Goal: Information Seeking & Learning: Learn about a topic

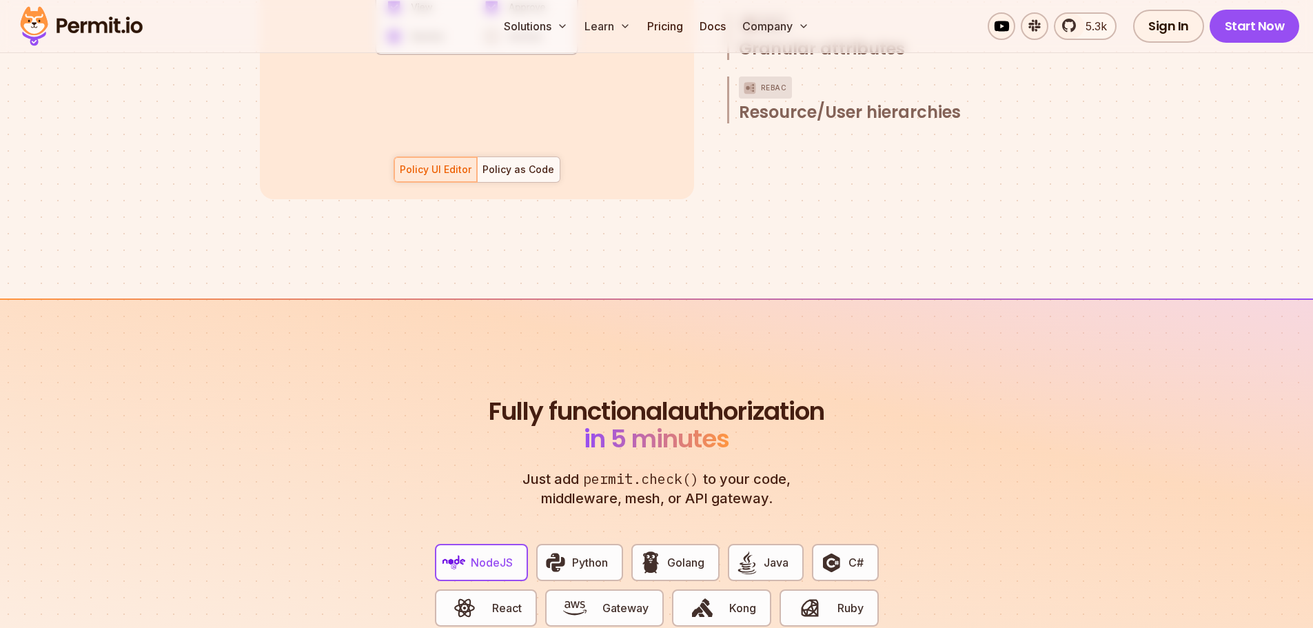
scroll to position [2344, 0]
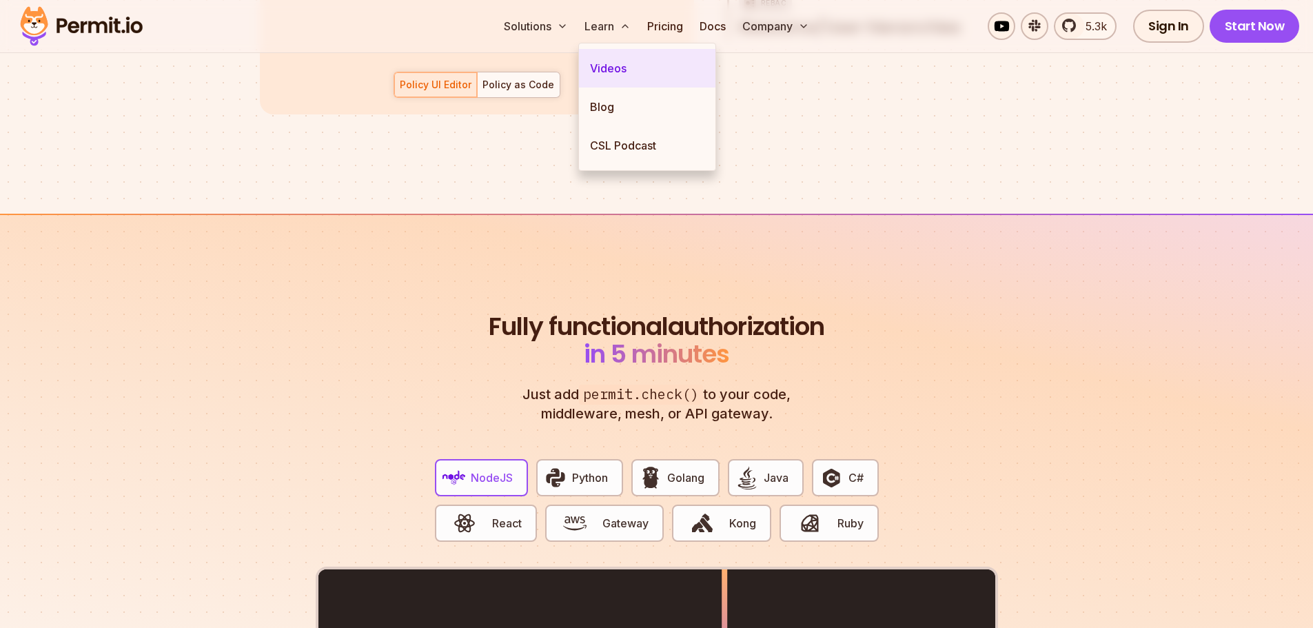
click at [603, 59] on link "Videos" at bounding box center [647, 68] width 137 height 39
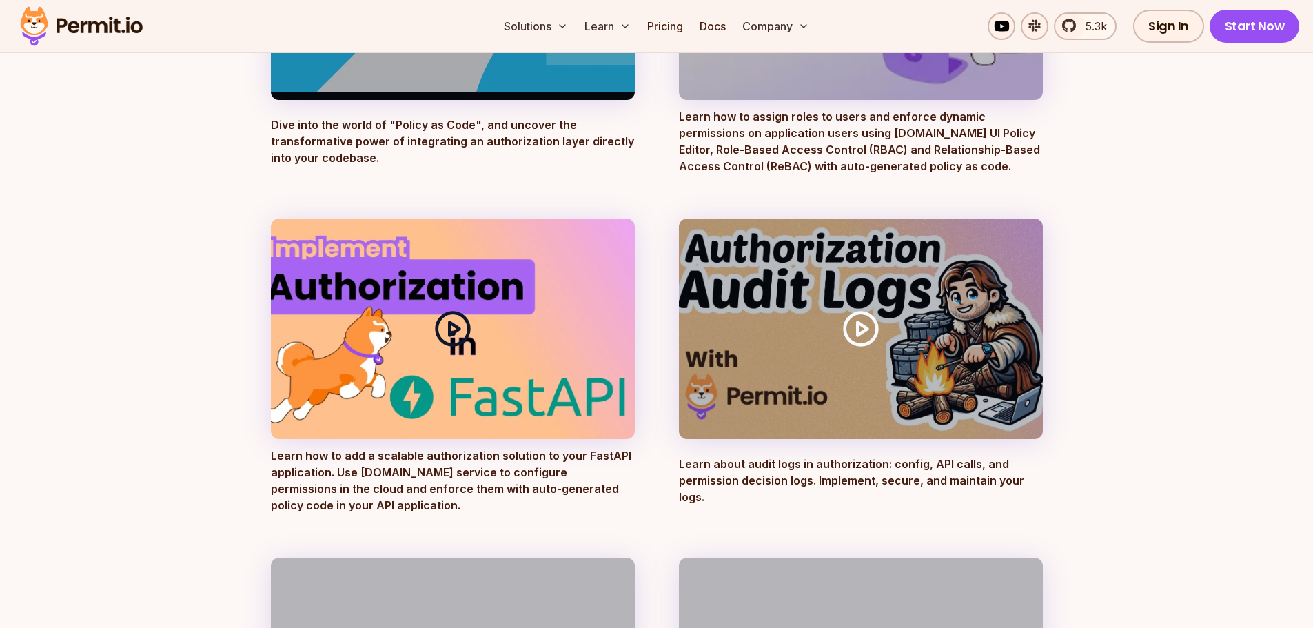
scroll to position [414, 0]
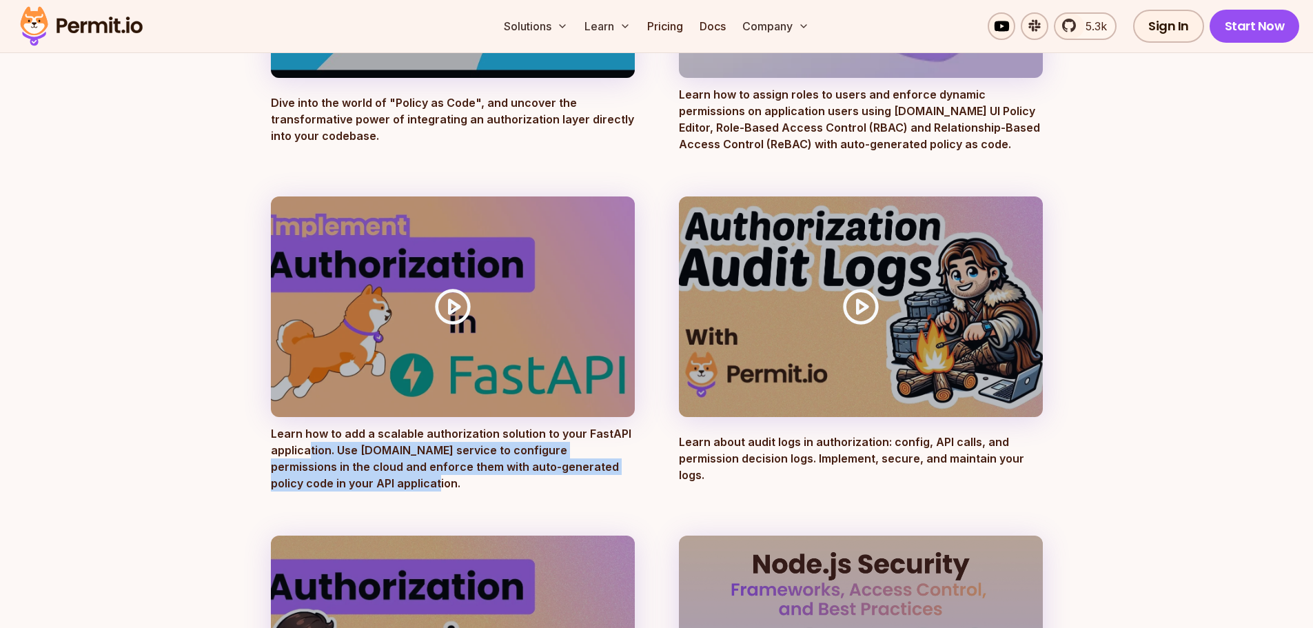
drag, startPoint x: 311, startPoint y: 454, endPoint x: 547, endPoint y: 481, distance: 238.1
click at [547, 481] on p "Learn how to add a scalable authorization solution to your FastAPI application.…" at bounding box center [453, 458] width 364 height 66
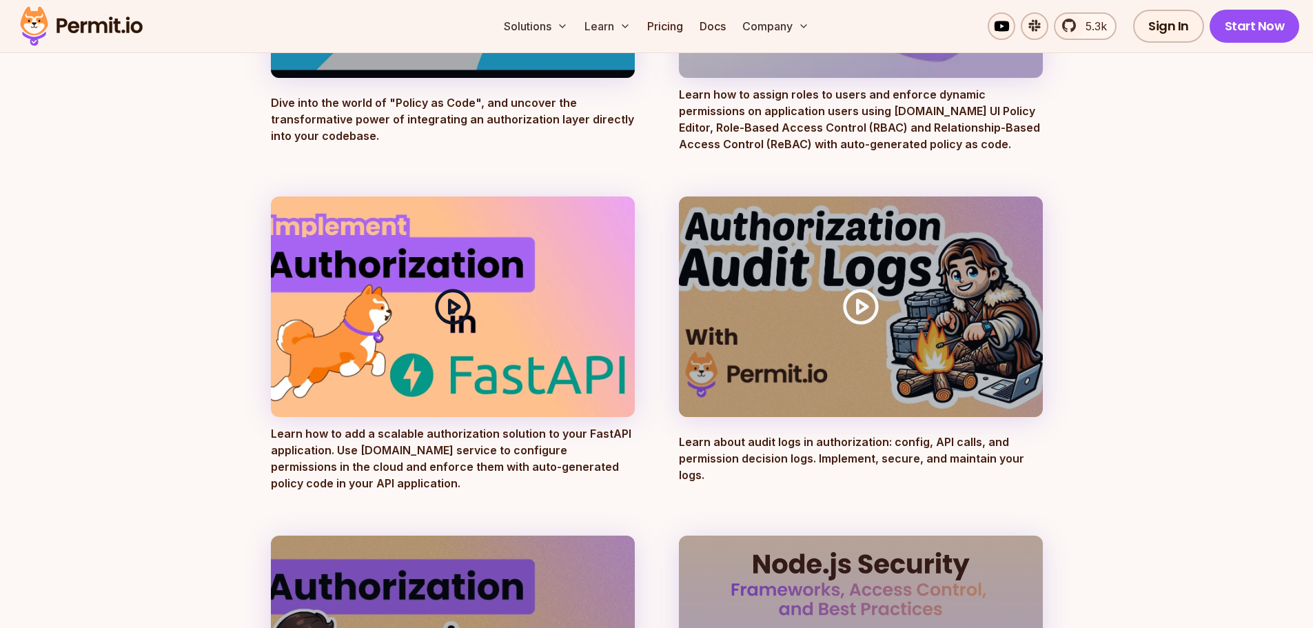
click at [454, 296] on icon at bounding box center [453, 306] width 39 height 39
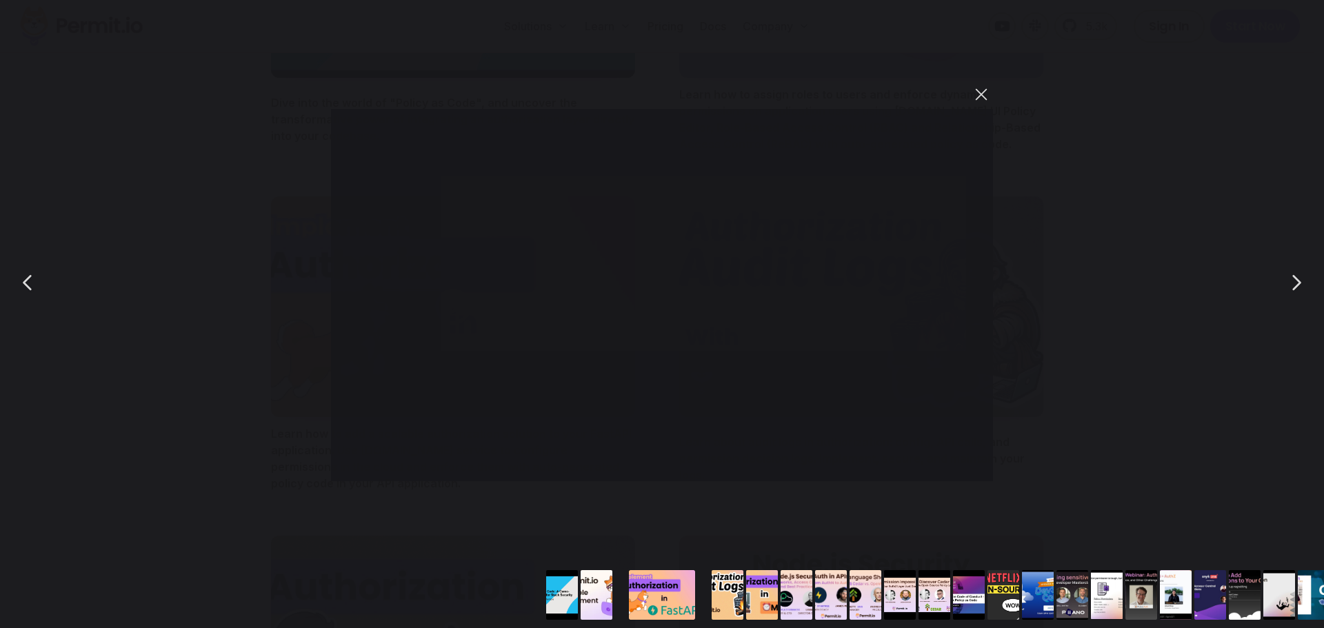
click at [990, 92] on button "You can close this modal content with the ESC key" at bounding box center [980, 94] width 23 height 23
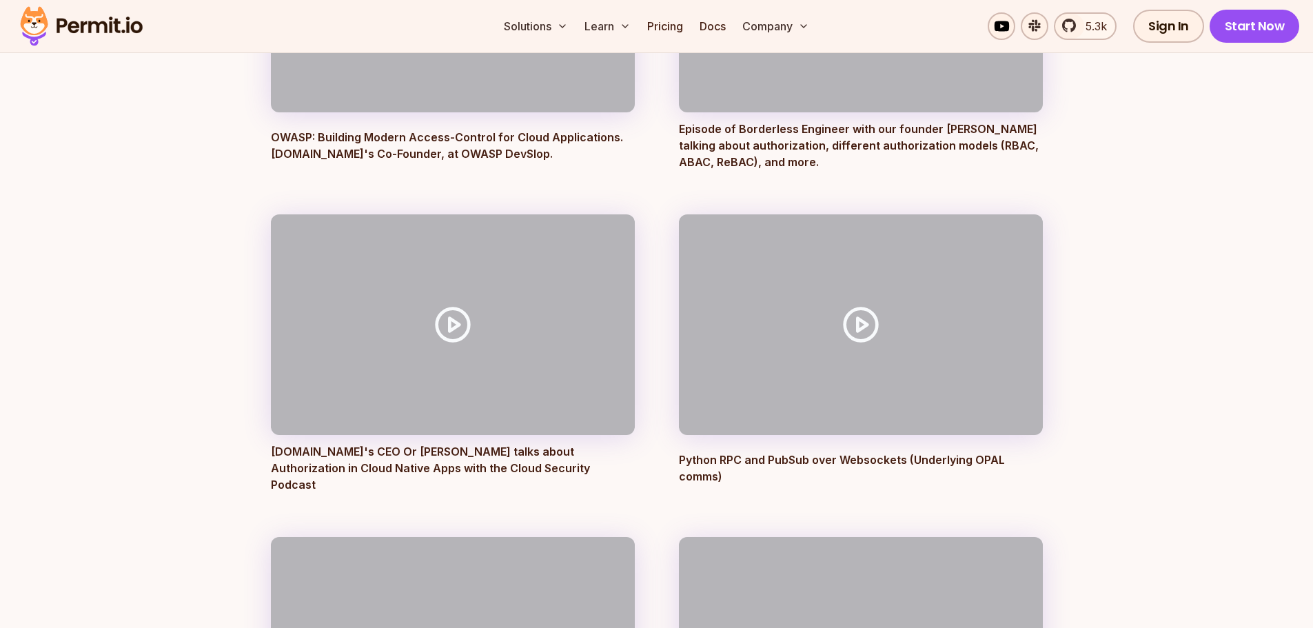
scroll to position [4343, 0]
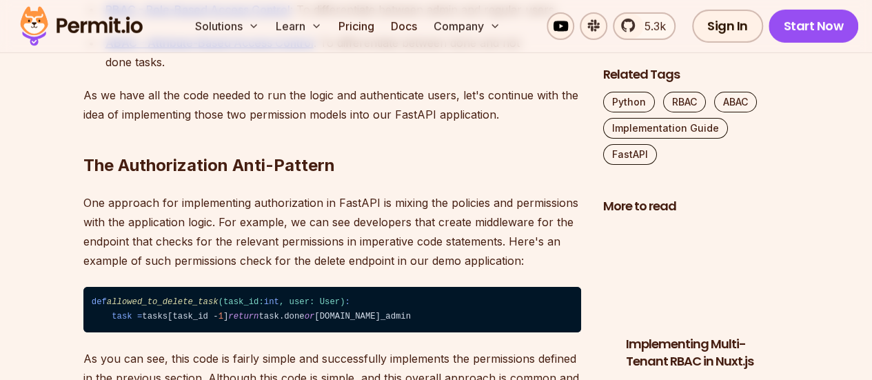
scroll to position [2206, 0]
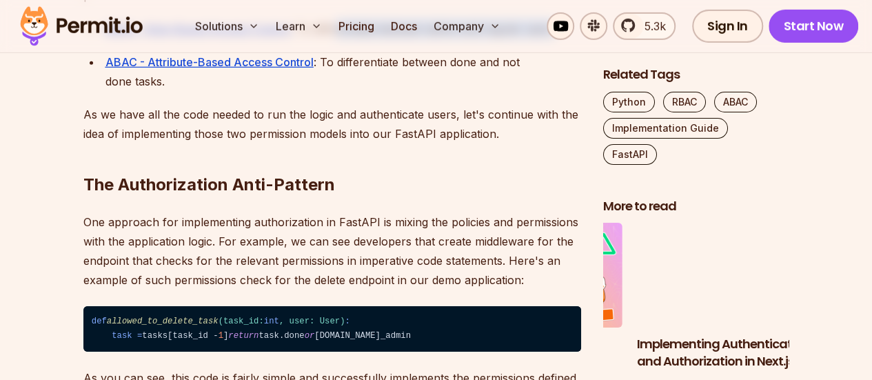
drag, startPoint x: 404, startPoint y: 109, endPoint x: 551, endPoint y: 112, distance: 146.9
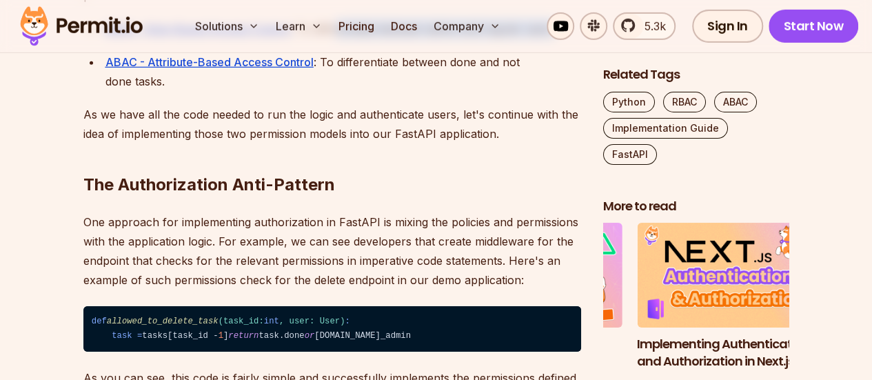
click at [551, 39] on p "RBAC - Role-Based Access Control : To differentiate between admin and regular u…" at bounding box center [343, 28] width 476 height 19
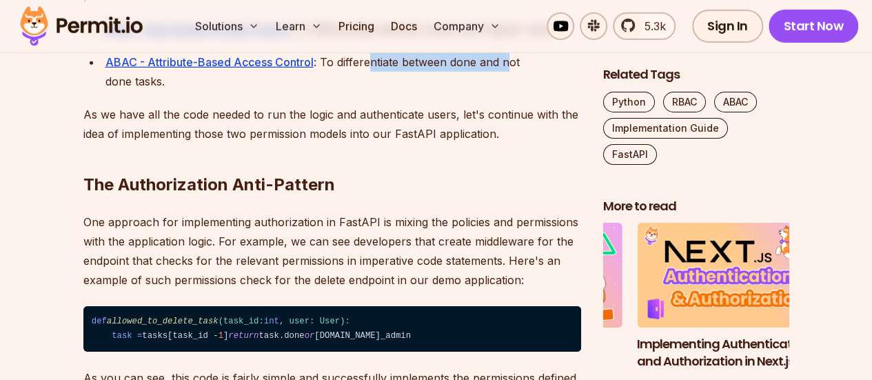
drag, startPoint x: 414, startPoint y: 138, endPoint x: 509, endPoint y: 152, distance: 96.2
click at [509, 91] on p "ABAC - Attribute-Based Access Control : To differentiate between done and not d…" at bounding box center [343, 71] width 476 height 39
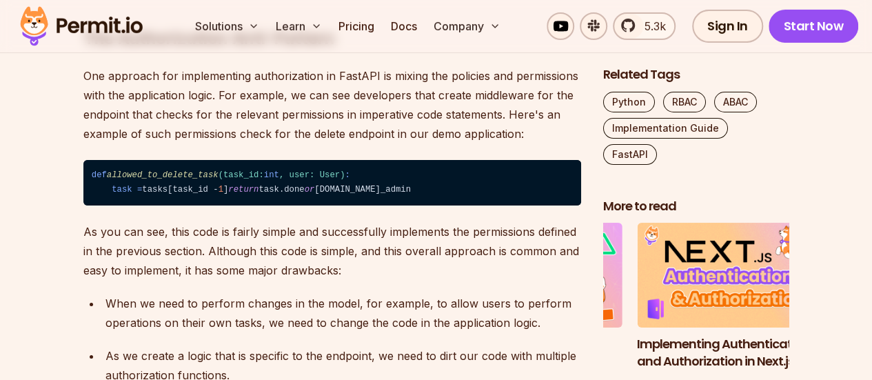
scroll to position [2275, 0]
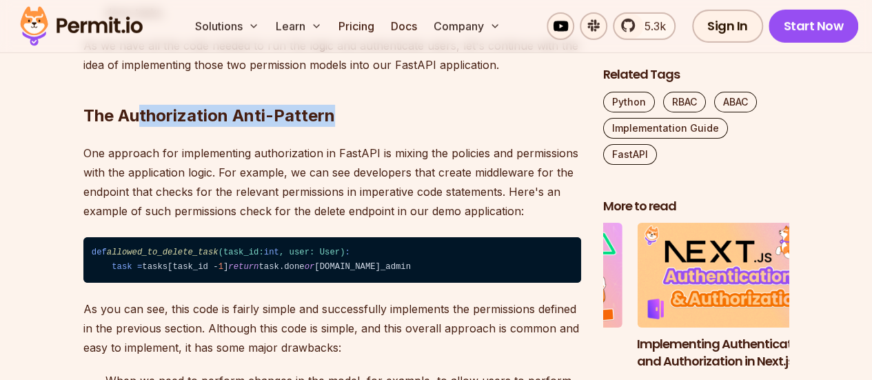
drag, startPoint x: 143, startPoint y: 196, endPoint x: 353, endPoint y: 204, distance: 210.4
click at [349, 127] on h2 "The Authorization Anti-Pattern" at bounding box center [332, 88] width 498 height 77
click at [354, 127] on h2 "The Authorization Anti-Pattern" at bounding box center [332, 88] width 498 height 77
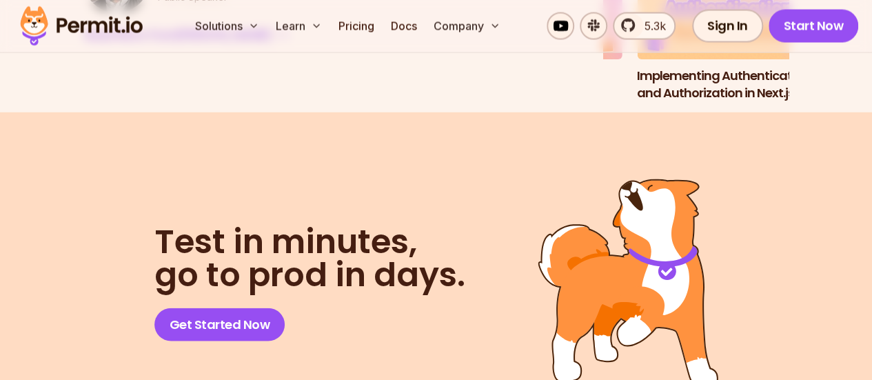
scroll to position [9238, 0]
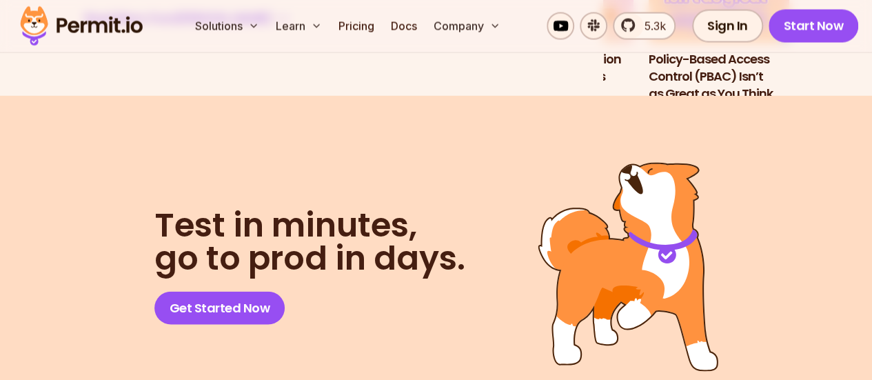
drag, startPoint x: 245, startPoint y: 228, endPoint x: 343, endPoint y: 228, distance: 97.2
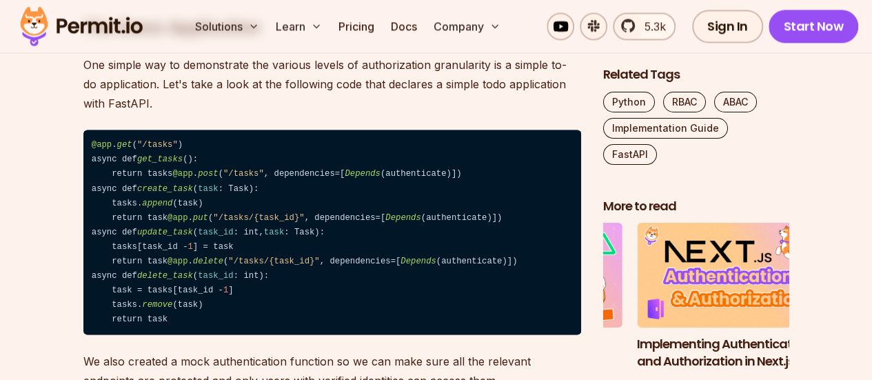
scroll to position [1103, 0]
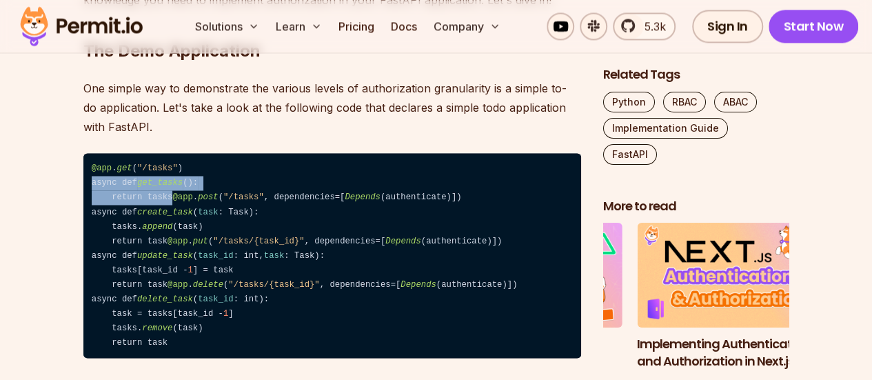
drag, startPoint x: 92, startPoint y: 165, endPoint x: 165, endPoint y: 173, distance: 72.9
click at [165, 173] on code "@app . get ( "/tasks" ) async def get_tasks (): return tasks @app . post ( "/ta…" at bounding box center [332, 255] width 498 height 205
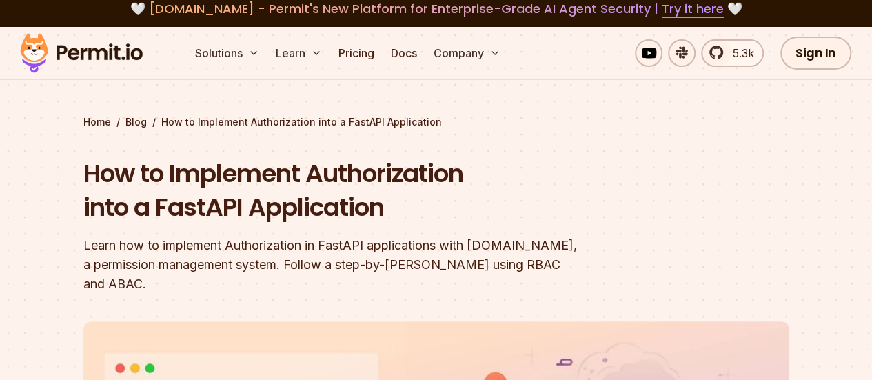
scroll to position [0, 0]
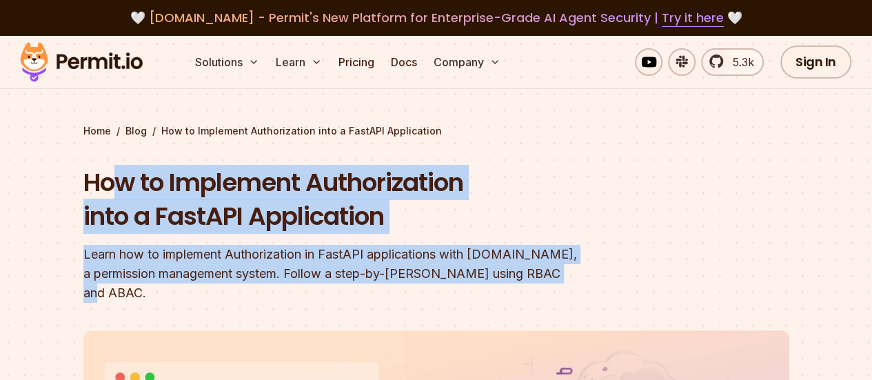
drag, startPoint x: 114, startPoint y: 179, endPoint x: 516, endPoint y: 273, distance: 412.9
click at [516, 273] on div "How to Implement Authorization into a FastAPI Application Learn how to implemen…" at bounding box center [347, 233] width 529 height 137
click at [516, 273] on div "Learn how to implement Authorization in FastAPI applications with [DOMAIN_NAME]…" at bounding box center [347, 274] width 529 height 58
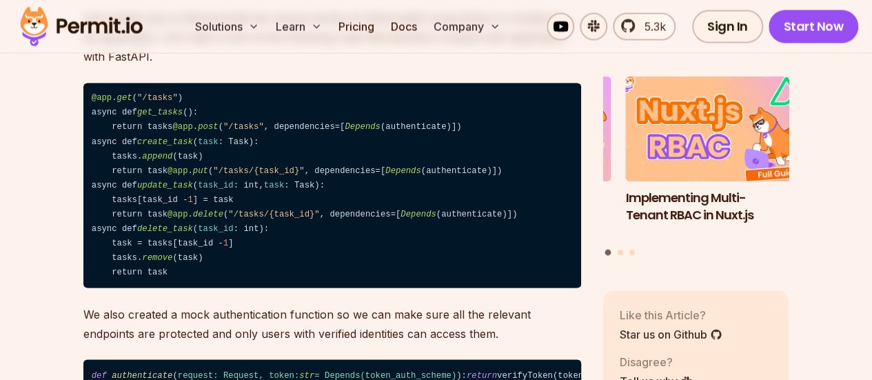
scroll to position [141, 0]
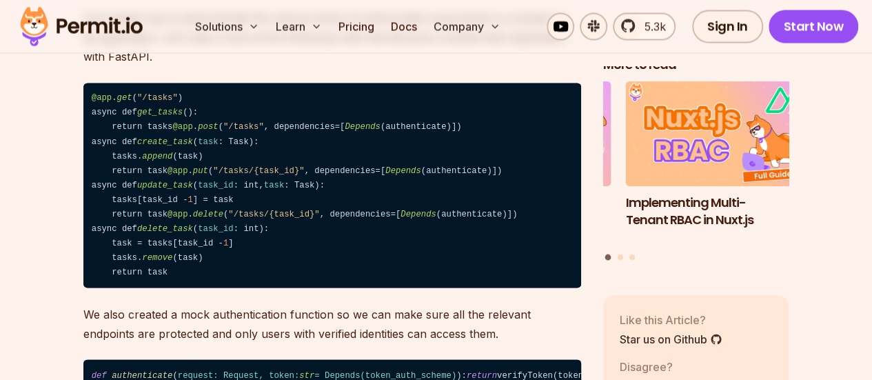
click at [619, 252] on div "Implementing Authentication and Authorization in Next.js Policy-Based Access Co…" at bounding box center [696, 172] width 186 height 181
click at [619, 254] on button "Go to slide 2" at bounding box center [621, 257] width 6 height 6
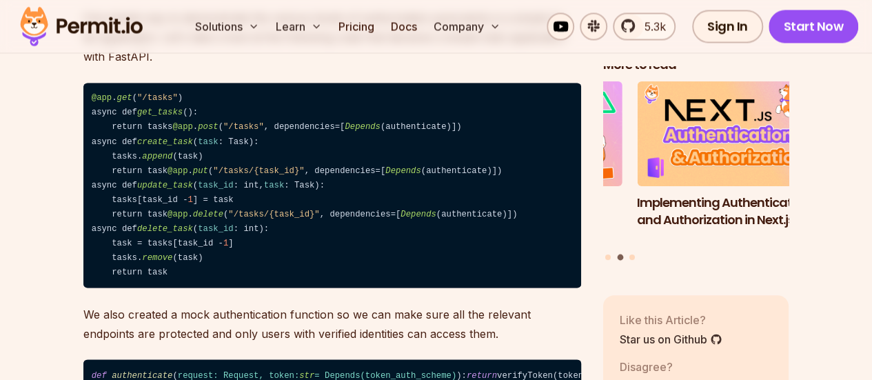
click at [636, 250] on div "Implementing Authentication and Authorization in Next.js Policy-Based Access Co…" at bounding box center [696, 172] width 186 height 181
click at [632, 254] on button "Go to slide 3" at bounding box center [632, 257] width 6 height 6
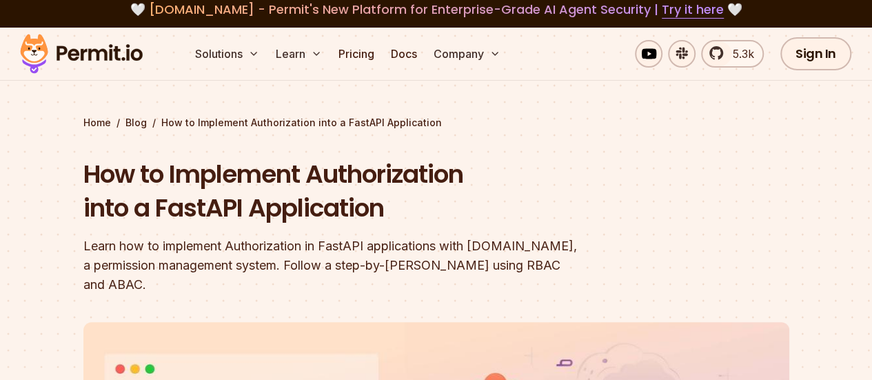
scroll to position [0, 0]
